Goal: Task Accomplishment & Management: Complete application form

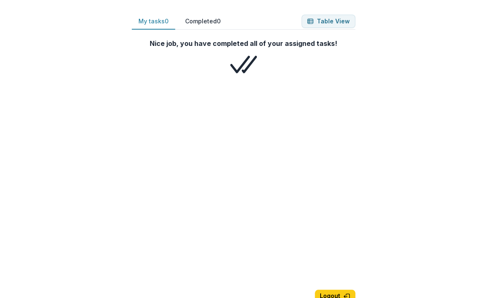
click at [154, 25] on button "My tasks 0" at bounding box center [153, 21] width 43 height 16
click at [158, 22] on button "My tasks 0" at bounding box center [153, 21] width 43 height 16
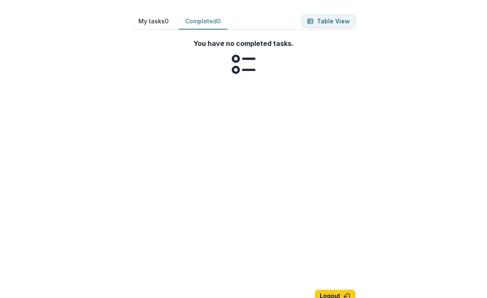
click at [211, 16] on button "Completed 0" at bounding box center [202, 21] width 49 height 16
click at [150, 21] on button "My tasks 0" at bounding box center [153, 21] width 43 height 16
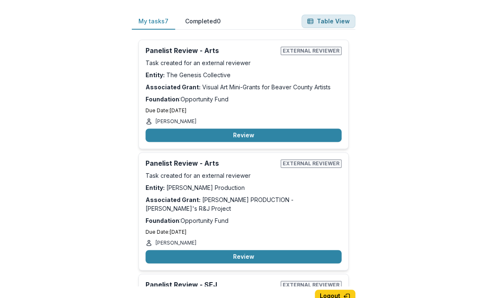
click at [335, 21] on button "Table View" at bounding box center [329, 21] width 54 height 13
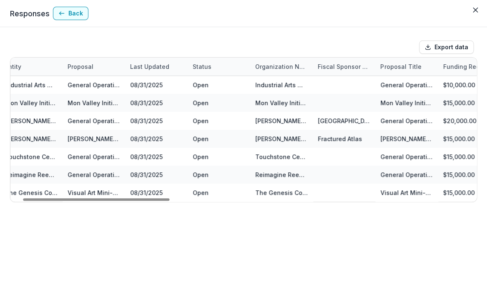
scroll to position [0, 38]
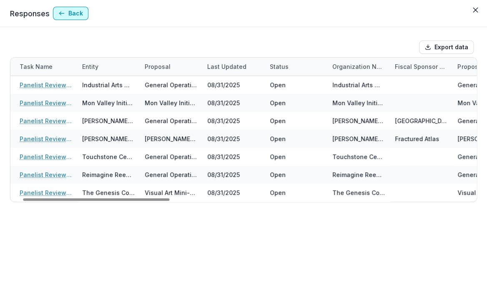
click at [75, 13] on button "Back" at bounding box center [70, 13] width 35 height 13
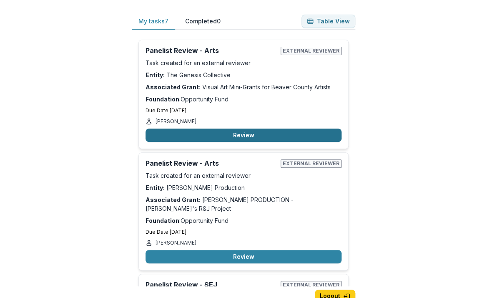
click at [236, 136] on button "Review" at bounding box center [244, 134] width 196 height 13
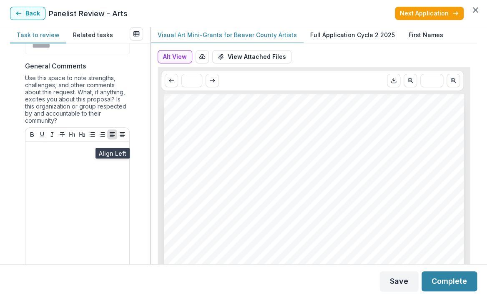
scroll to position [248, 0]
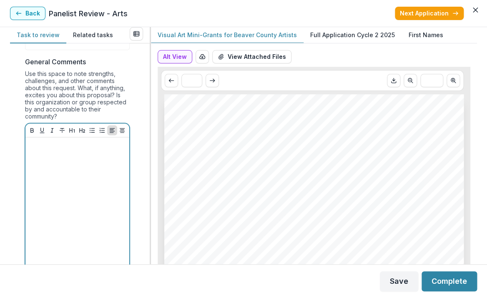
click at [93, 161] on div at bounding box center [77, 203] width 97 height 125
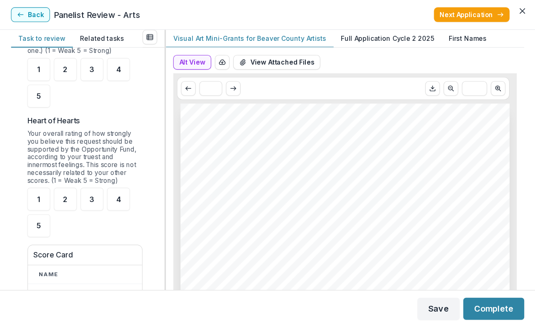
scroll to position [1046, 0]
click at [194, 119] on div "Alt View Word Download Word Download (with field descriptions) Zip Download Pre…" at bounding box center [314, 155] width 326 height 217
click at [179, 136] on div "Alt View Word Download Word Download (with field descriptions) Zip Download Pre…" at bounding box center [314, 155] width 326 height 217
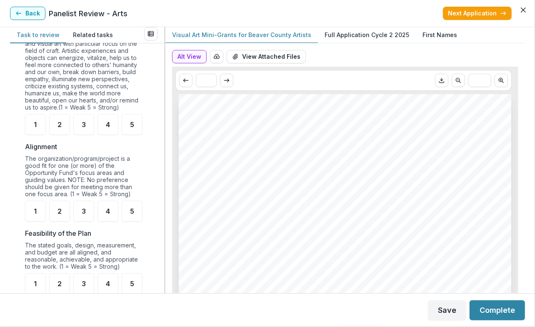
scroll to position [563, 0]
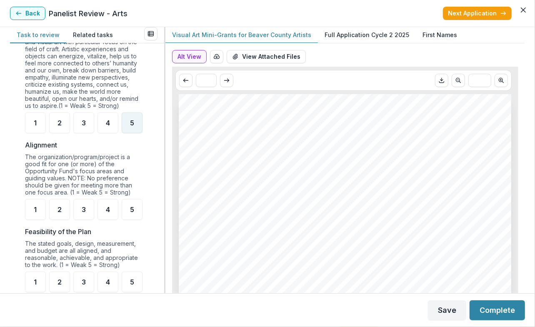
click at [133, 126] on span "5" at bounding box center [132, 123] width 4 height 7
click at [133, 213] on span "5" at bounding box center [132, 209] width 4 height 7
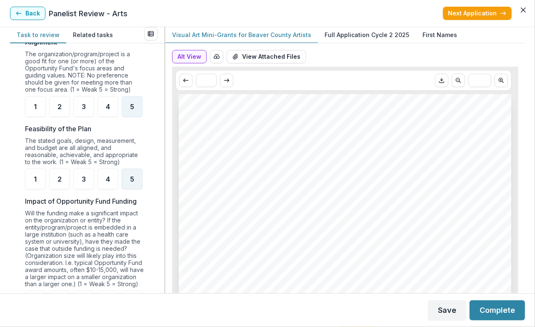
click at [133, 190] on div "5" at bounding box center [132, 179] width 21 height 21
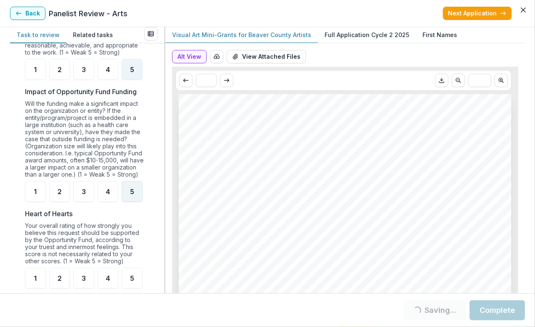
click at [131, 195] on span "5" at bounding box center [132, 192] width 4 height 7
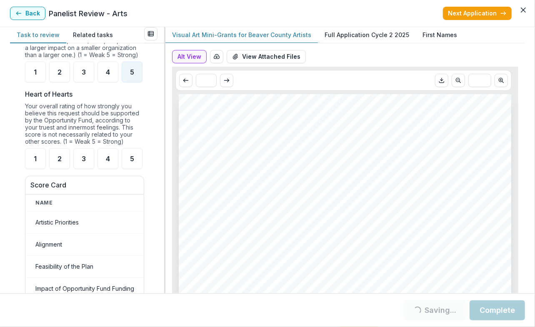
scroll to position [897, 0]
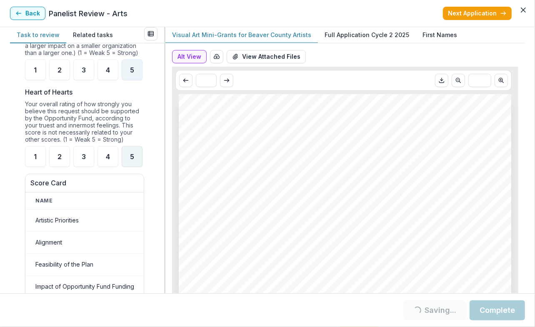
click at [134, 167] on div "5" at bounding box center [132, 156] width 21 height 21
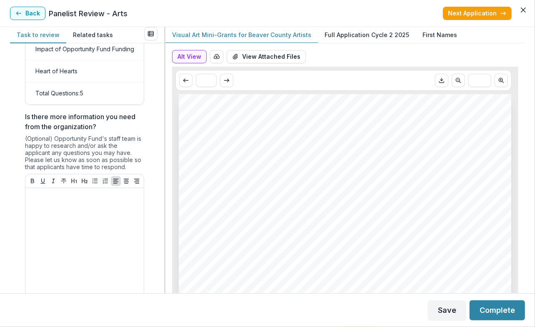
scroll to position [1138, 0]
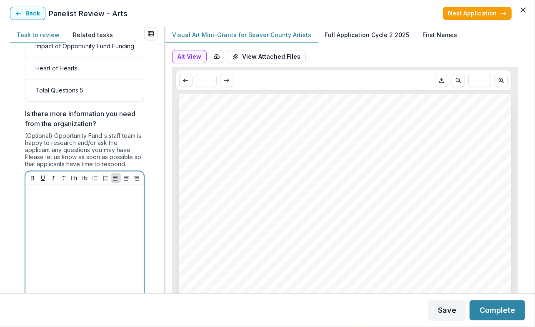
click at [97, 241] on div at bounding box center [85, 251] width 112 height 125
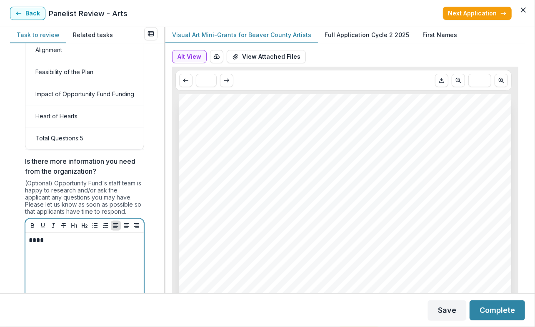
scroll to position [1088, 0]
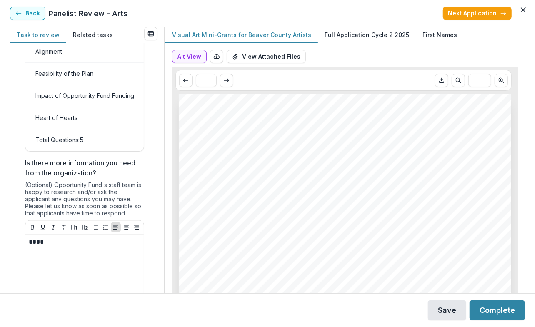
click at [454, 297] on button "Save" at bounding box center [447, 311] width 38 height 20
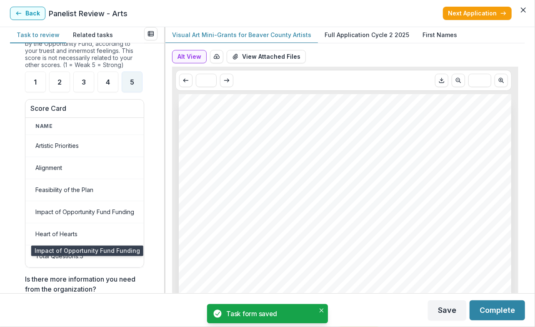
scroll to position [968, 0]
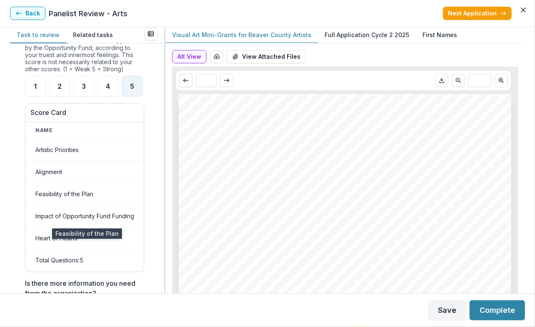
click at [111, 206] on td "Feasibility of the Plan" at bounding box center [84, 195] width 119 height 22
click at [206, 186] on div "Alt View Word Download Word Download (with field descriptions) Zip Download Pre…" at bounding box center [346, 170] width 360 height 247
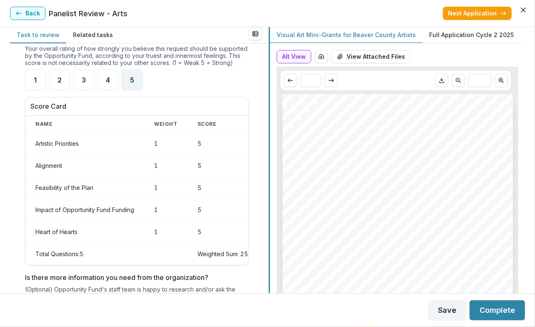
scroll to position [758, 0]
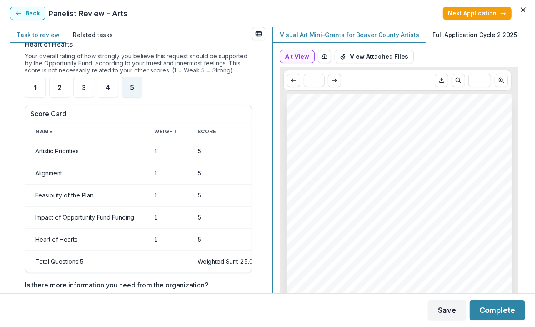
click at [274, 198] on div "**********" at bounding box center [267, 160] width 515 height 266
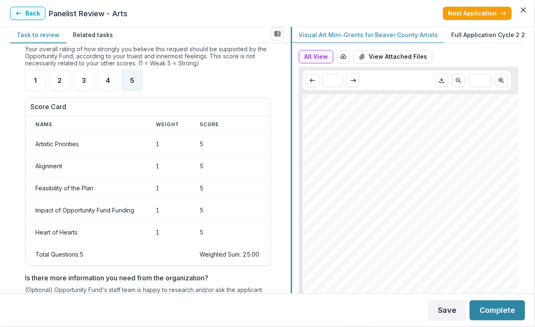
scroll to position [743, 0]
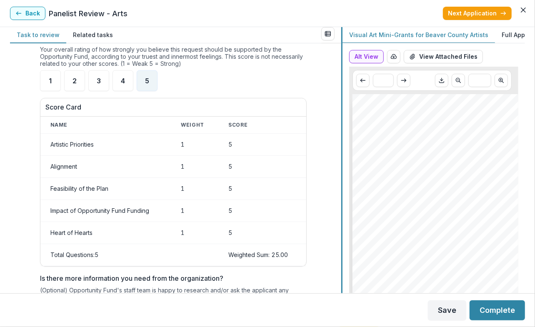
click at [343, 198] on div at bounding box center [342, 160] width 1 height 266
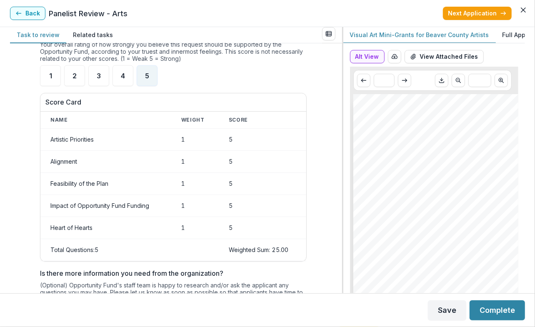
scroll to position [748, 0]
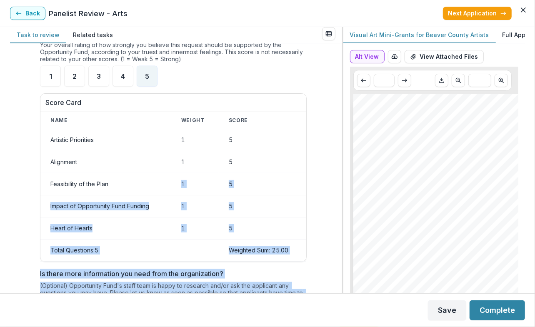
drag, startPoint x: 349, startPoint y: 179, endPoint x: 209, endPoint y: 182, distance: 139.3
click at [344, 182] on div "Visual Art Mini-Grants for Beaver County Artists Full Application Cycle 2 2025 …" at bounding box center [435, 160] width 182 height 266
click at [210, 185] on div "**********" at bounding box center [176, 168] width 332 height 250
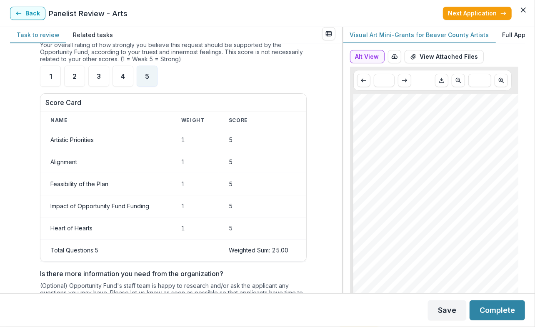
click at [14, 143] on div "**********" at bounding box center [176, 168] width 332 height 250
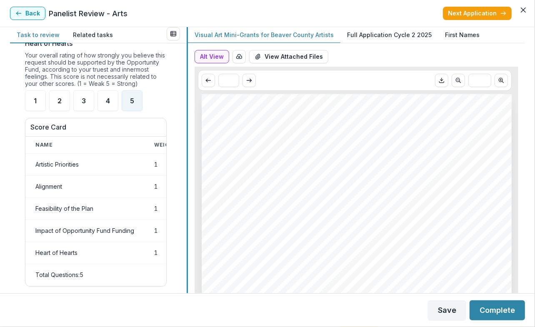
scroll to position [908, 0]
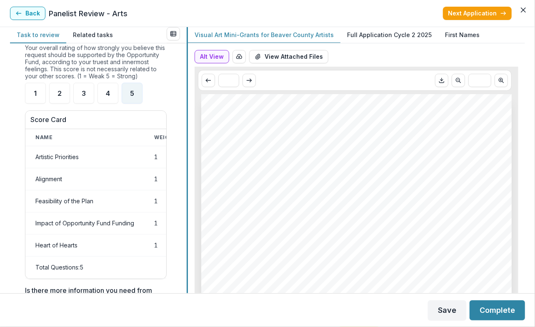
click at [188, 178] on div at bounding box center [187, 160] width 1 height 266
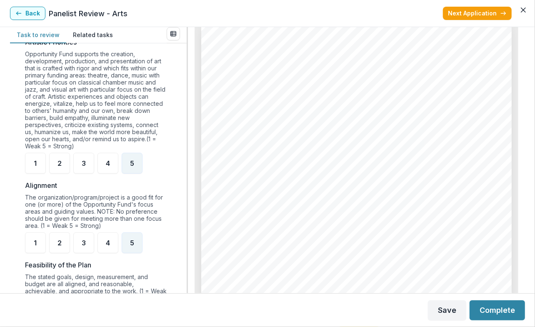
scroll to position [0, 0]
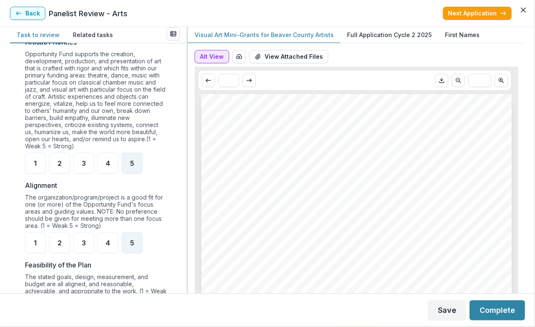
click at [214, 57] on button "Alt View" at bounding box center [212, 56] width 35 height 13
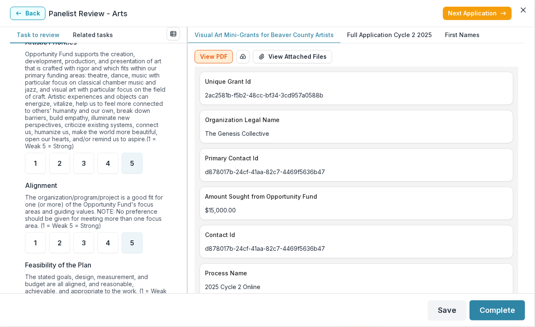
click at [216, 57] on button "View PDF" at bounding box center [214, 56] width 38 height 13
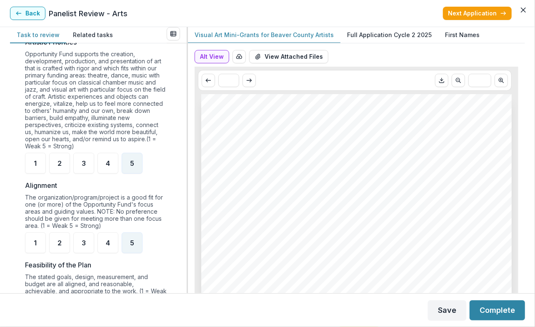
click at [383, 38] on p "Full Application Cycle 2 2025" at bounding box center [389, 34] width 85 height 9
click at [452, 38] on p "First Names" at bounding box center [462, 34] width 35 height 9
click at [455, 36] on p "First Names" at bounding box center [462, 34] width 35 height 9
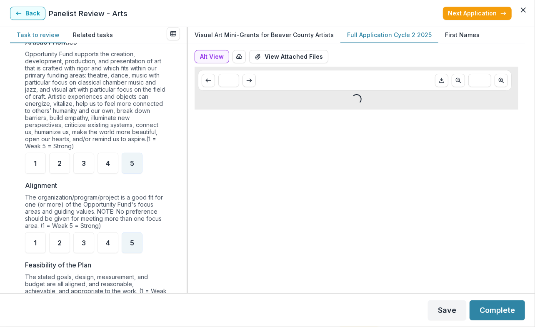
click at [373, 33] on p "Full Application Cycle 2 2025" at bounding box center [389, 34] width 85 height 9
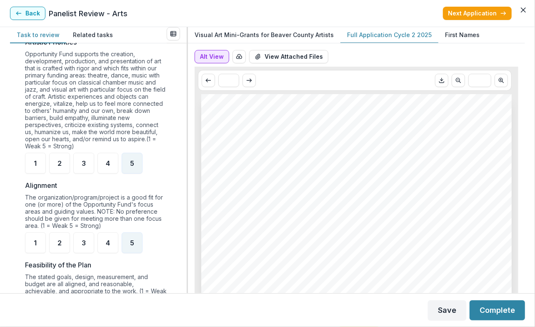
click at [215, 56] on button "Alt View" at bounding box center [212, 56] width 35 height 13
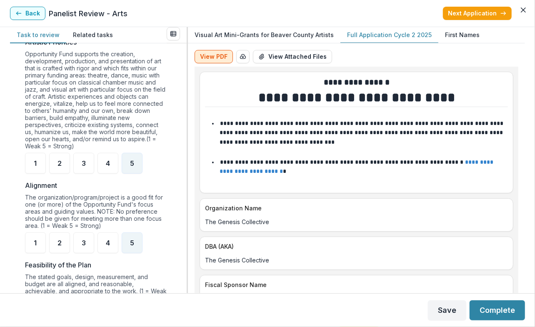
click at [209, 58] on button "View PDF" at bounding box center [214, 56] width 38 height 13
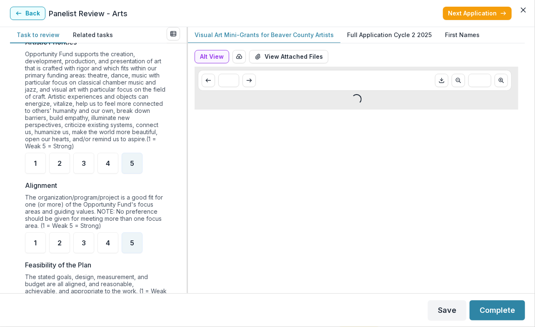
click at [284, 35] on p "Visual Art Mini-Grants for Beaver County Artists" at bounding box center [264, 34] width 139 height 9
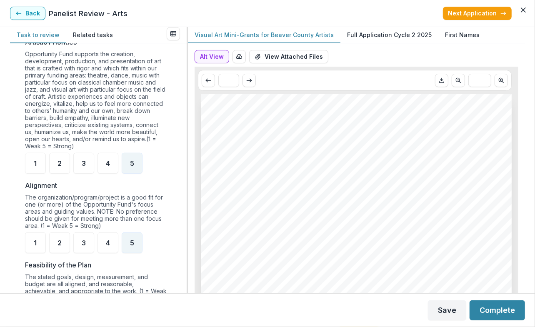
click at [309, 38] on p "Visual Art Mini-Grants for Beaver County Artists" at bounding box center [264, 34] width 139 height 9
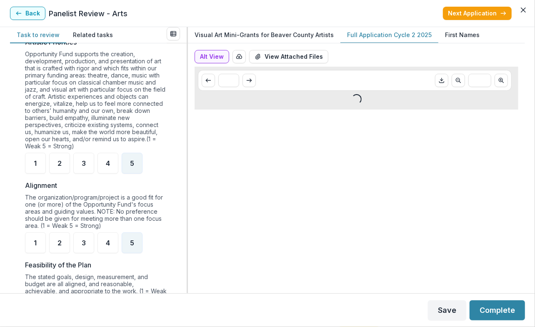
click at [370, 34] on p "Full Application Cycle 2 2025" at bounding box center [389, 34] width 85 height 9
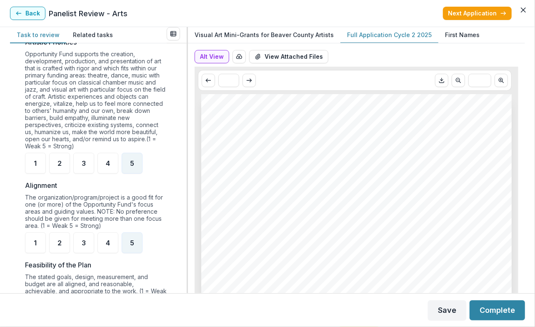
click at [394, 37] on p "Full Application Cycle 2 2025" at bounding box center [389, 34] width 85 height 9
click at [450, 35] on p "First Names" at bounding box center [462, 34] width 35 height 9
click at [389, 35] on p "Full Application Cycle 2 2025" at bounding box center [389, 34] width 85 height 9
click at [487, 14] on button "Next Application" at bounding box center [477, 13] width 69 height 13
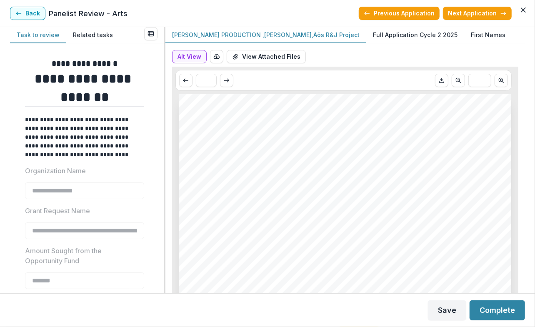
click at [382, 33] on p "Full Application Cycle 2 2025" at bounding box center [415, 34] width 85 height 9
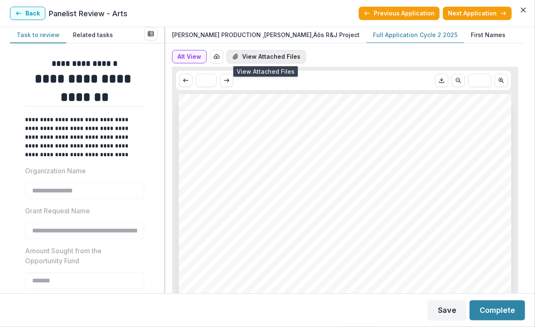
click at [273, 57] on button "View Attached Files" at bounding box center [266, 56] width 79 height 13
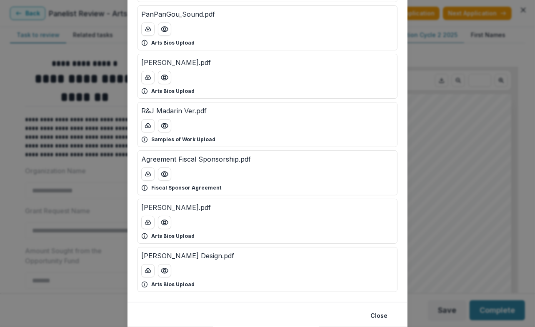
scroll to position [130, 0]
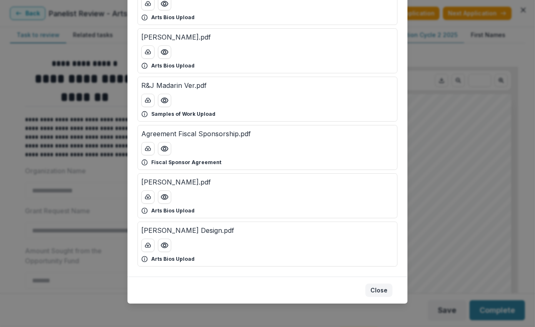
click at [383, 289] on button "Close" at bounding box center [379, 290] width 27 height 13
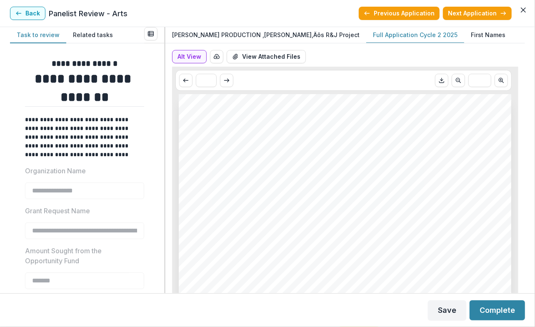
click at [373, 36] on p "Full Application Cycle 2 2025" at bounding box center [415, 34] width 85 height 9
click at [283, 32] on p "JULIA PRODUCTION ‚Äì Shakespeare‚Äôs R&J Project" at bounding box center [266, 34] width 188 height 9
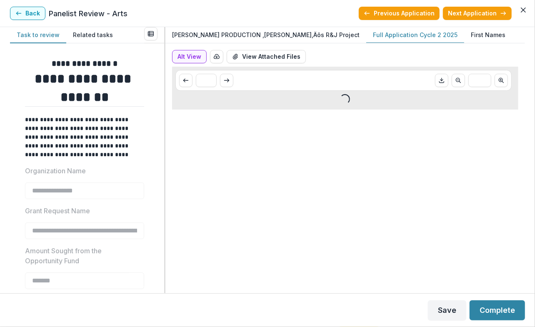
click at [377, 36] on p "Full Application Cycle 2 2025" at bounding box center [415, 34] width 85 height 9
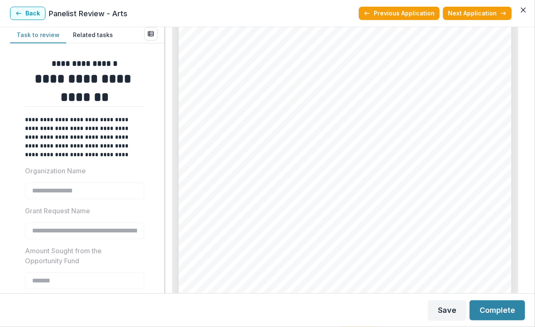
scroll to position [733, 0]
click at [483, 13] on button "Next Application" at bounding box center [477, 13] width 69 height 13
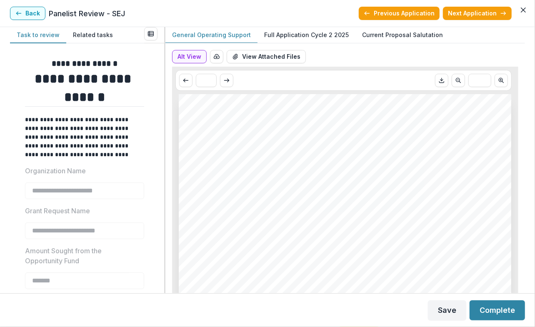
click at [314, 36] on p "Full Application Cycle 2 2025" at bounding box center [306, 34] width 85 height 9
click at [400, 37] on p "Current Proposal Salutation" at bounding box center [402, 34] width 81 height 9
click at [471, 14] on button "Next Application" at bounding box center [477, 13] width 69 height 13
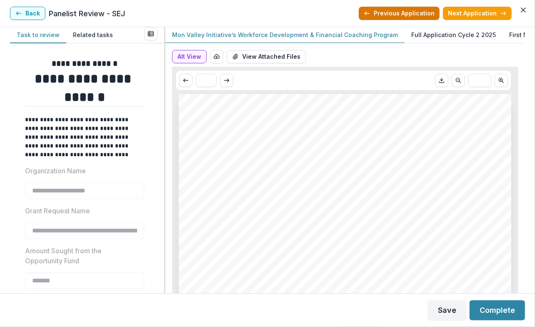
click at [402, 15] on button "Previous Application" at bounding box center [399, 13] width 81 height 13
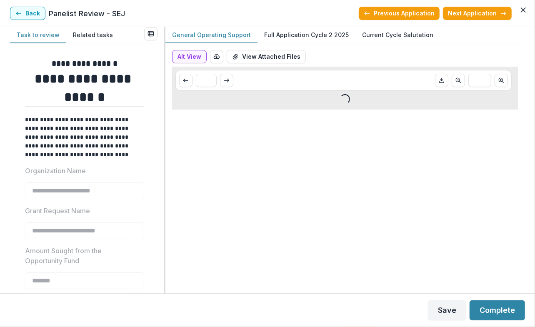
click at [402, 15] on button "Previous Application" at bounding box center [399, 13] width 81 height 13
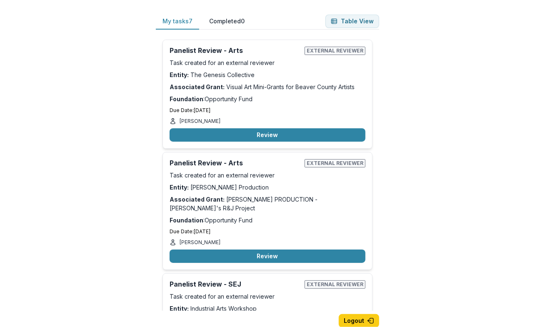
type input "*******"
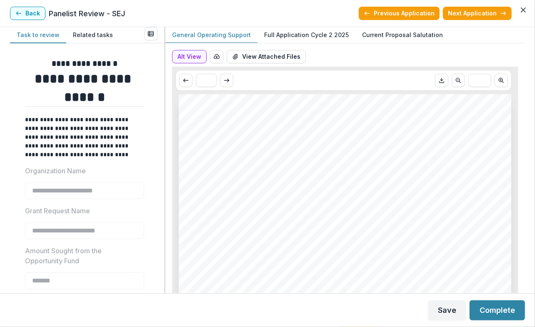
click at [402, 15] on button "Previous Application" at bounding box center [399, 13] width 81 height 13
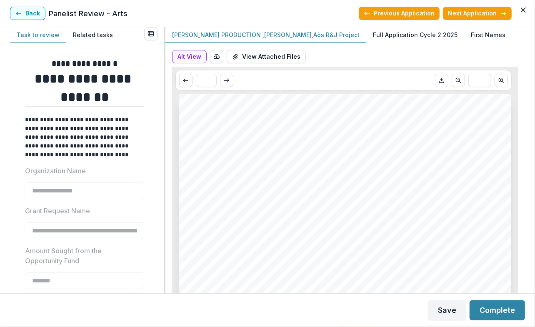
click at [402, 15] on button "Previous Application" at bounding box center [399, 13] width 81 height 13
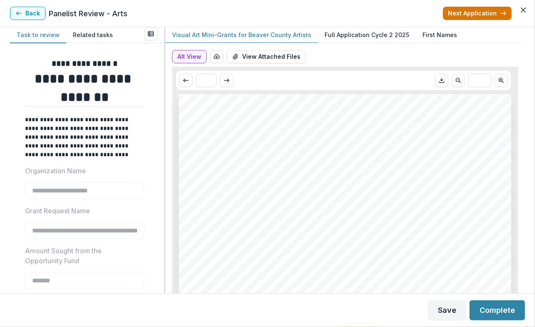
click at [487, 17] on button "Next Application" at bounding box center [477, 13] width 69 height 13
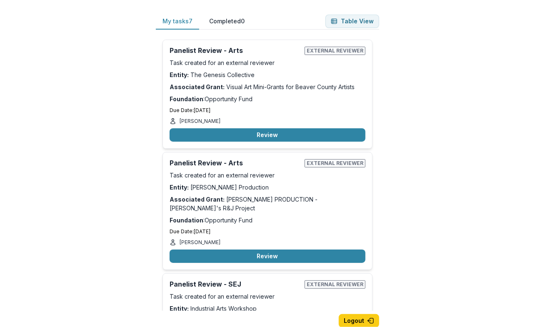
click at [487, 17] on button "Next Application" at bounding box center [467, 21] width 65 height 13
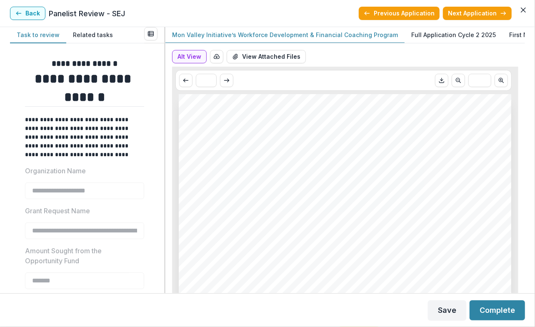
click at [487, 17] on button "Next Application" at bounding box center [477, 13] width 69 height 13
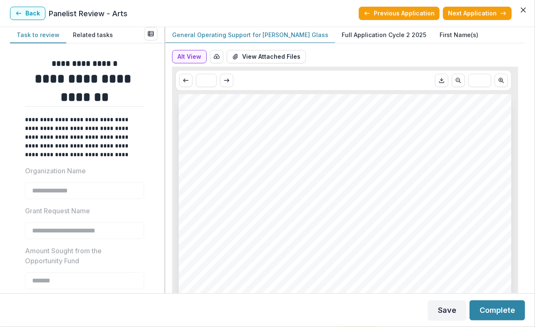
click at [349, 32] on p "Full Application Cycle 2 2025" at bounding box center [384, 34] width 85 height 9
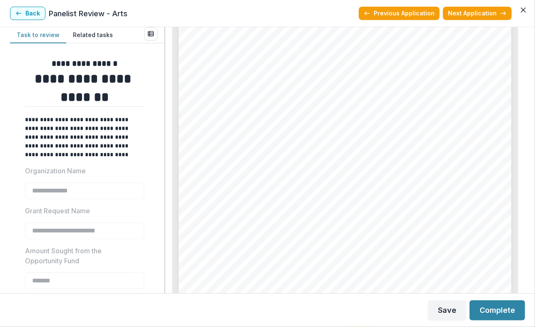
scroll to position [3608, 0]
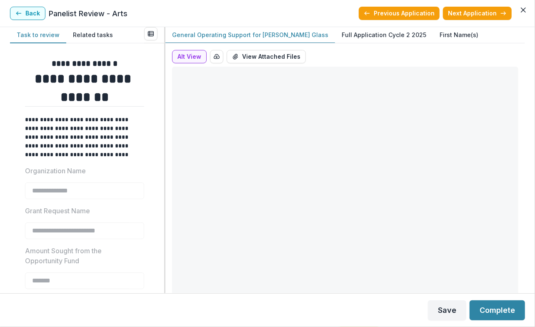
scroll to position [13, 0]
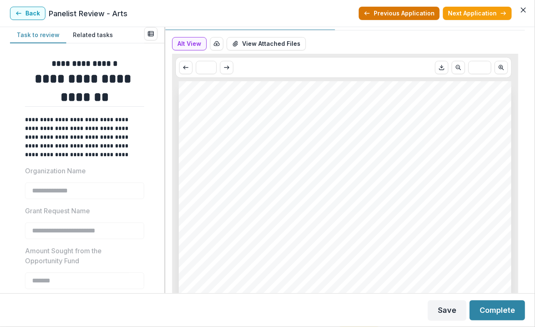
click at [407, 10] on button "Previous Application" at bounding box center [399, 13] width 81 height 13
